Goal: Register for event/course

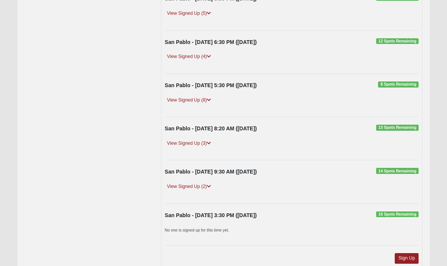
scroll to position [194, 0]
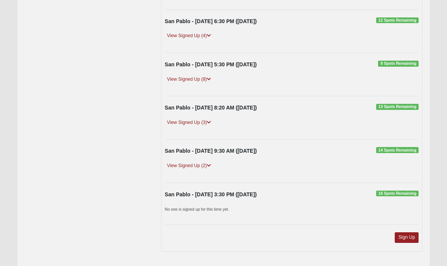
click at [407, 237] on link "Sign Up" at bounding box center [407, 237] width 24 height 10
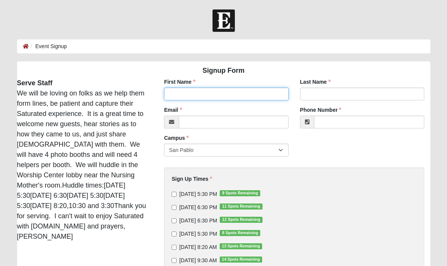
click at [241, 97] on input "First Name" at bounding box center [226, 94] width 125 height 13
type input "[PERSON_NAME]"
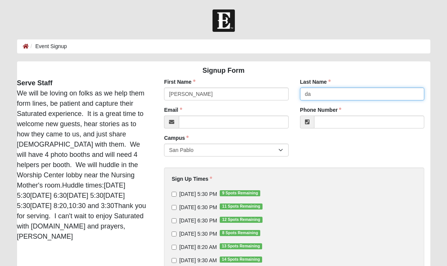
type input "d"
type input "[PERSON_NAME]"
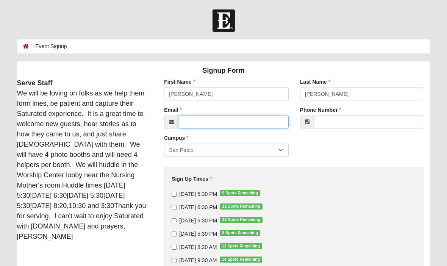
click at [216, 121] on input "Email" at bounding box center [234, 122] width 110 height 13
type input "[EMAIL_ADDRESS][DOMAIN_NAME]"
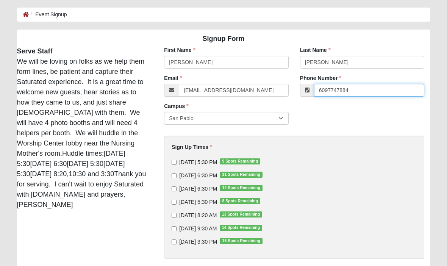
scroll to position [33, 0]
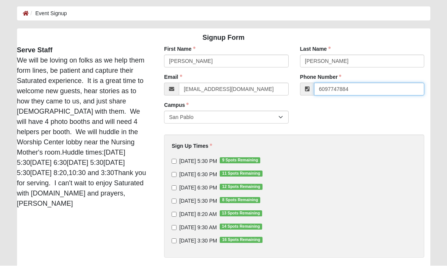
type input "6097747884"
click at [177, 160] on input "9/10/2025 5:30 PM 9 Spots Remaining" at bounding box center [174, 161] width 5 height 5
checkbox input "true"
type input "[PHONE_NUMBER]"
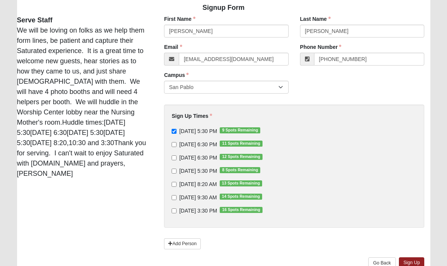
scroll to position [72, 0]
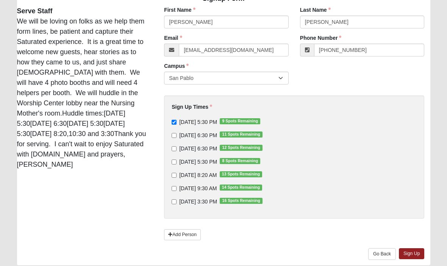
click at [186, 236] on link "Add Person" at bounding box center [182, 234] width 37 height 11
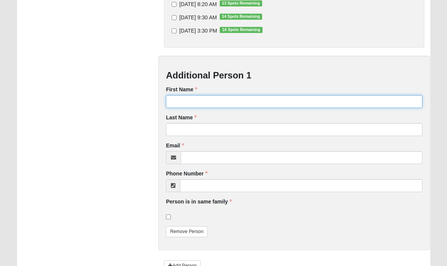
click at [218, 99] on input "First Name" at bounding box center [294, 102] width 257 height 13
type input "Kent"
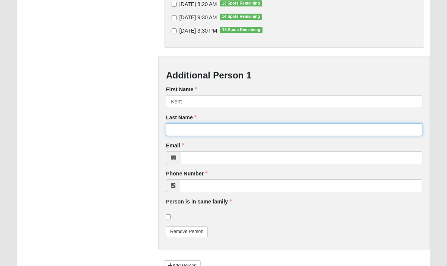
type input "d"
type input "[PERSON_NAME]"
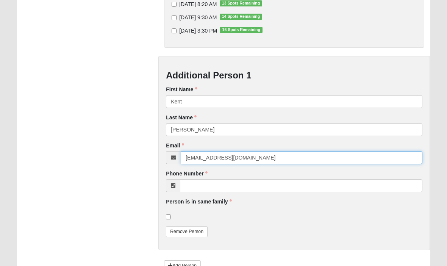
type input "[EMAIL_ADDRESS][DOMAIN_NAME]"
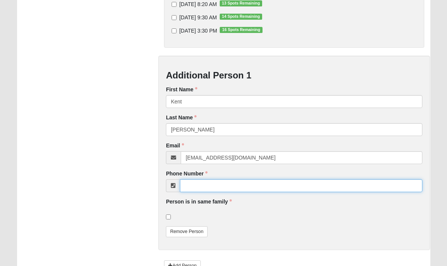
click at [246, 189] on input "Phone Number" at bounding box center [301, 185] width 243 height 13
type input "6502967854"
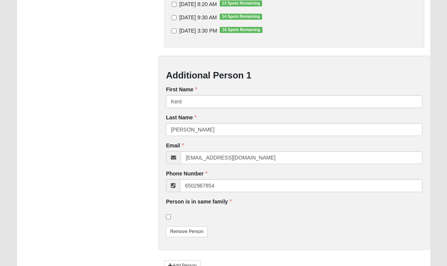
click at [173, 215] on label at bounding box center [170, 217] width 9 height 8
click at [171, 215] on input "checkbox" at bounding box center [168, 217] width 5 height 5
checkbox input "true"
type input "[PHONE_NUMBER]"
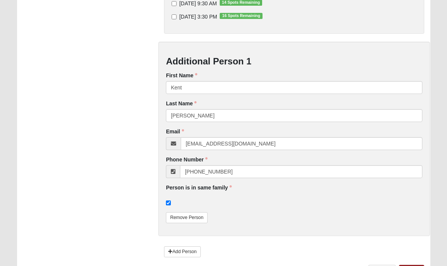
scroll to position [273, 0]
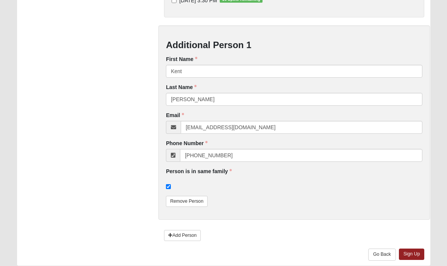
click at [416, 254] on link "Sign Up" at bounding box center [412, 254] width 26 height 11
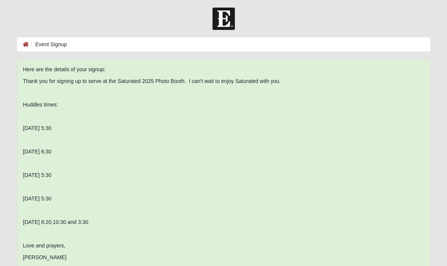
scroll to position [0, 0]
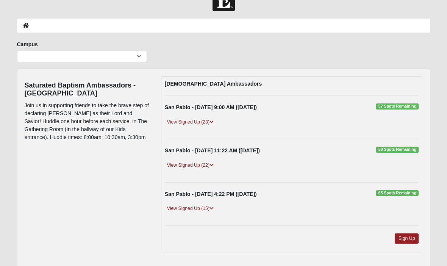
scroll to position [23, 0]
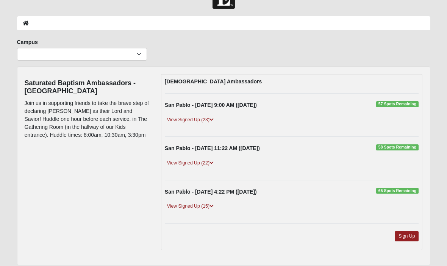
click at [410, 234] on link "Sign Up" at bounding box center [407, 236] width 24 height 10
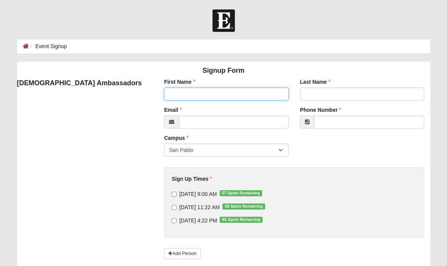
click at [253, 98] on input "First Name" at bounding box center [226, 94] width 125 height 13
type input "[PERSON_NAME]"
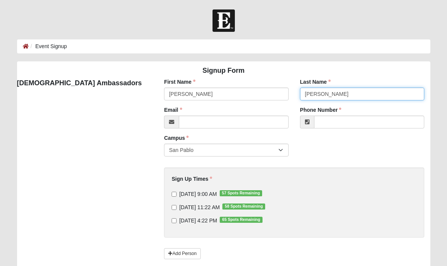
type input "[PERSON_NAME]"
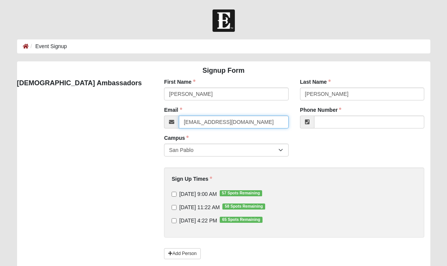
type input "[EMAIL_ADDRESS][DOMAIN_NAME]"
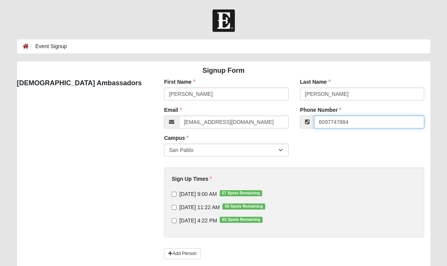
type input "6097747884"
click at [177, 207] on input "[DATE] 11:22 AM 58 Spots Remaining" at bounding box center [174, 207] width 5 height 5
checkbox input "true"
type input "[PHONE_NUMBER]"
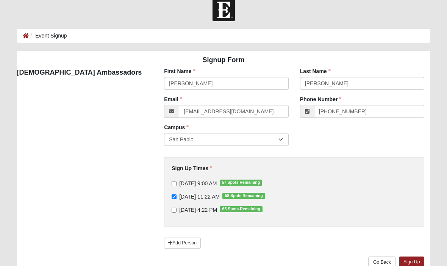
scroll to position [13, 0]
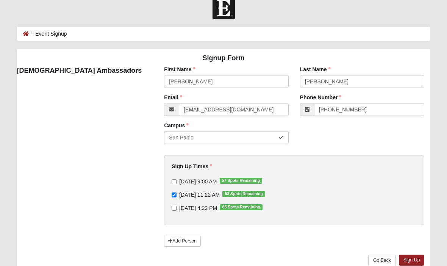
click at [185, 241] on link "Add Person" at bounding box center [182, 241] width 37 height 11
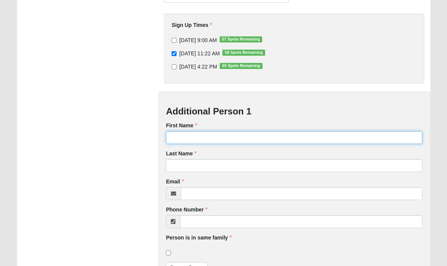
click at [210, 137] on input "First Name" at bounding box center [294, 138] width 257 height 13
type input "Kent"
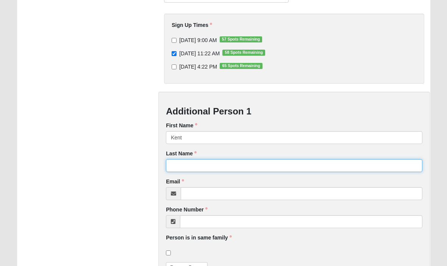
type input "d"
type input "[PERSON_NAME]"
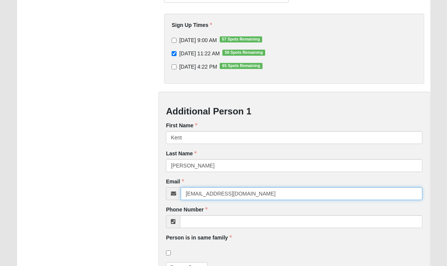
type input "[EMAIL_ADDRESS][DOMAIN_NAME]"
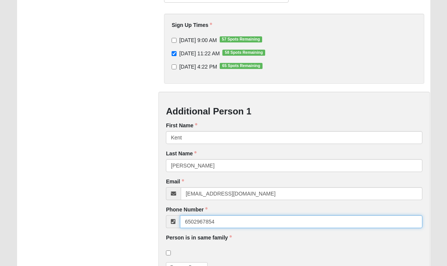
type input "6502967854"
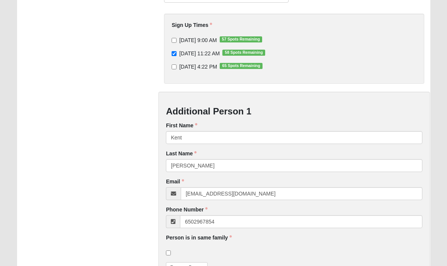
click at [171, 251] on input "checkbox" at bounding box center [168, 253] width 5 height 5
checkbox input "true"
type input "[PHONE_NUMBER]"
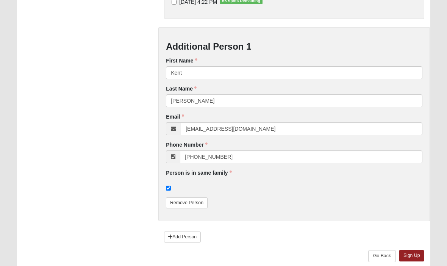
scroll to position [220, 0]
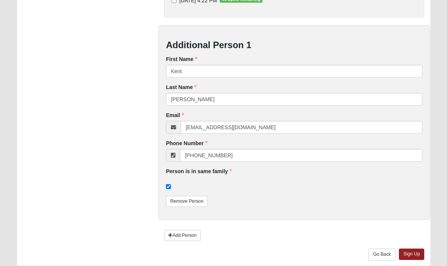
click at [424, 249] on link "Sign Up" at bounding box center [412, 254] width 26 height 11
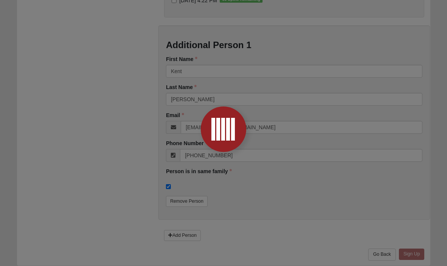
scroll to position [0, 0]
